Goal: Information Seeking & Learning: Find specific fact

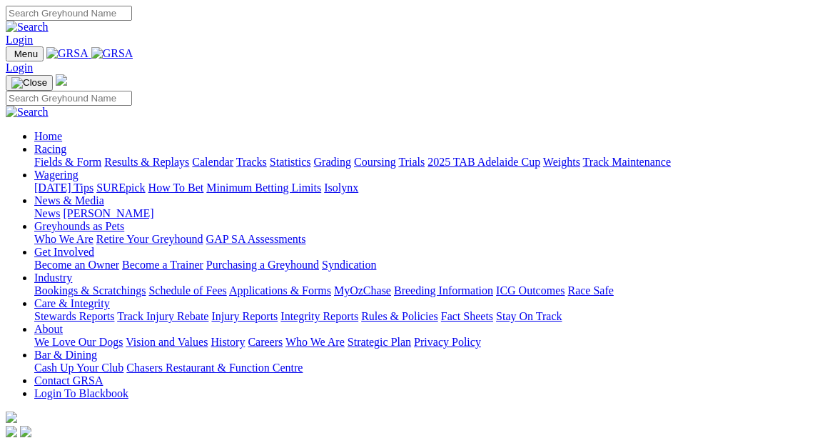
scroll to position [649, 0]
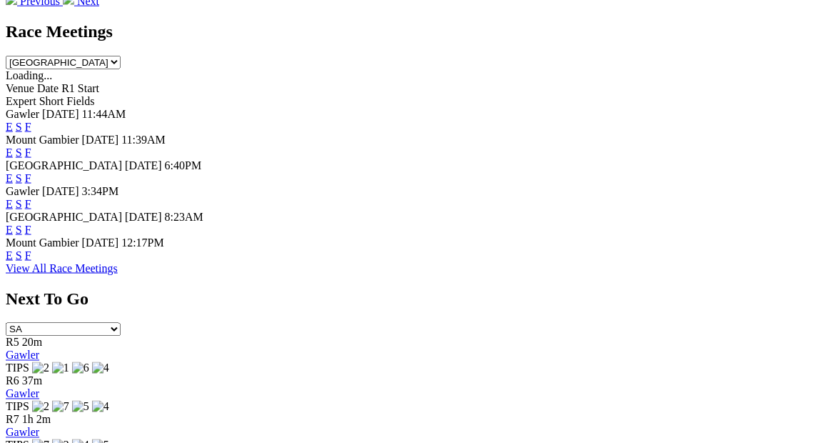
click at [31, 223] on link "F" at bounding box center [28, 229] width 6 height 12
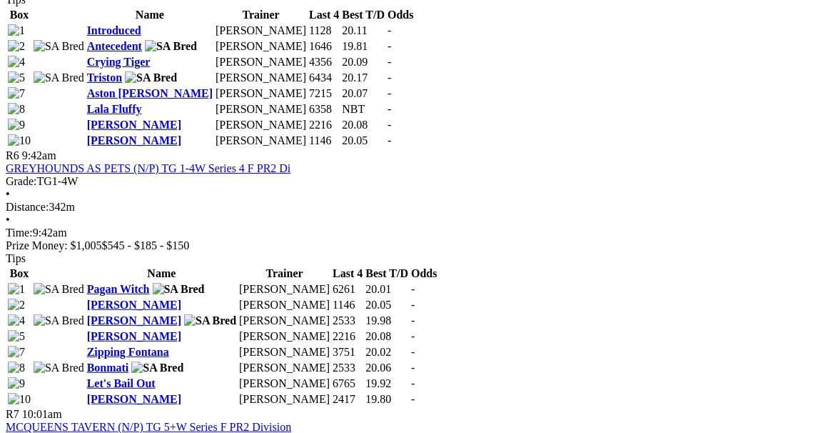
scroll to position [1947, 0]
